Goal: Task Accomplishment & Management: Complete application form

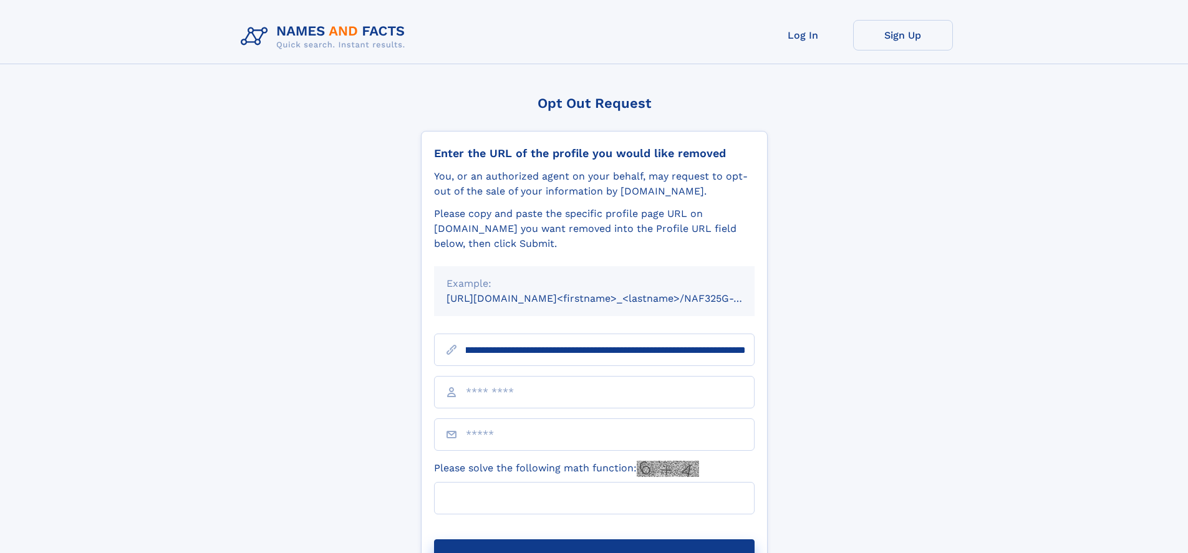
scroll to position [0, 155]
type input "**********"
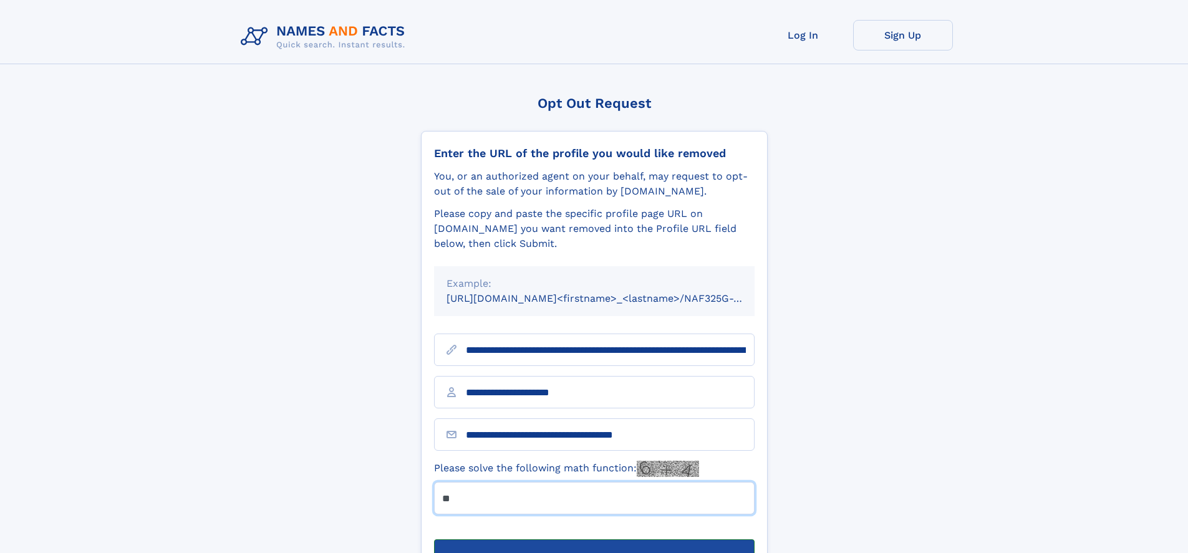
type input "**"
click at [594, 539] on button "Submit Opt Out Request" at bounding box center [594, 559] width 321 height 40
